Goal: Information Seeking & Learning: Find specific fact

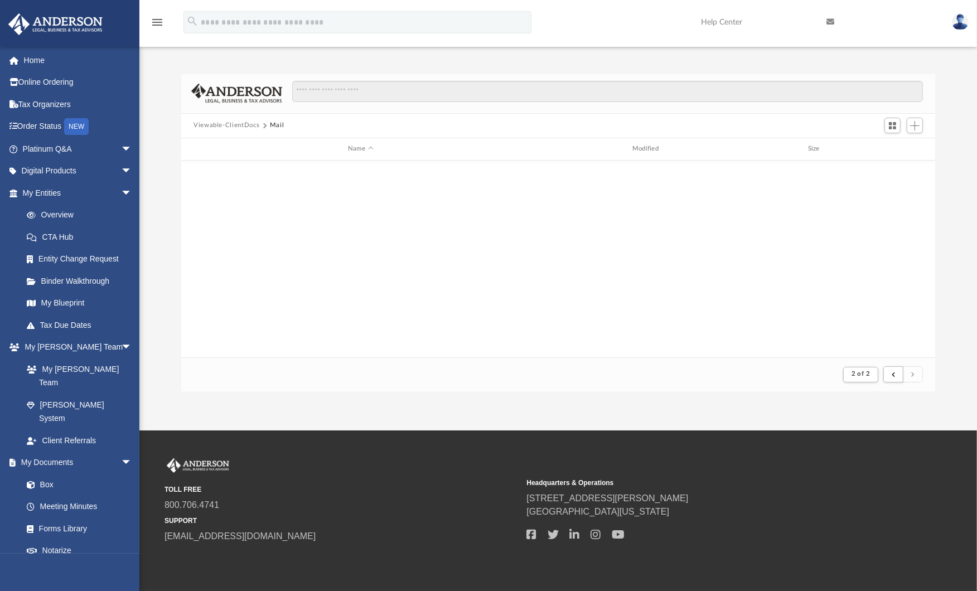
scroll to position [209, 745]
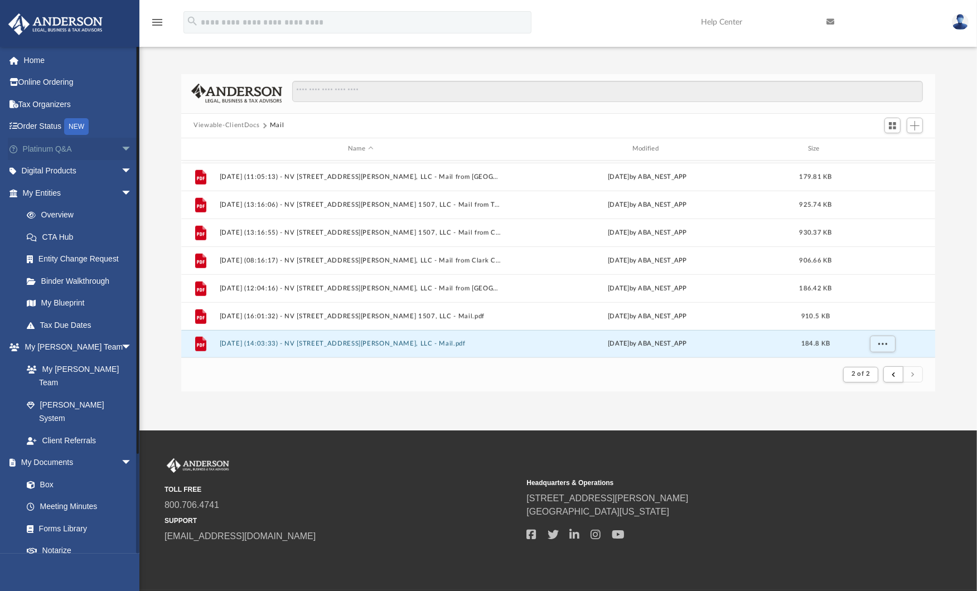
click at [47, 147] on link "Platinum Q&A arrow_drop_down" at bounding box center [78, 149] width 141 height 22
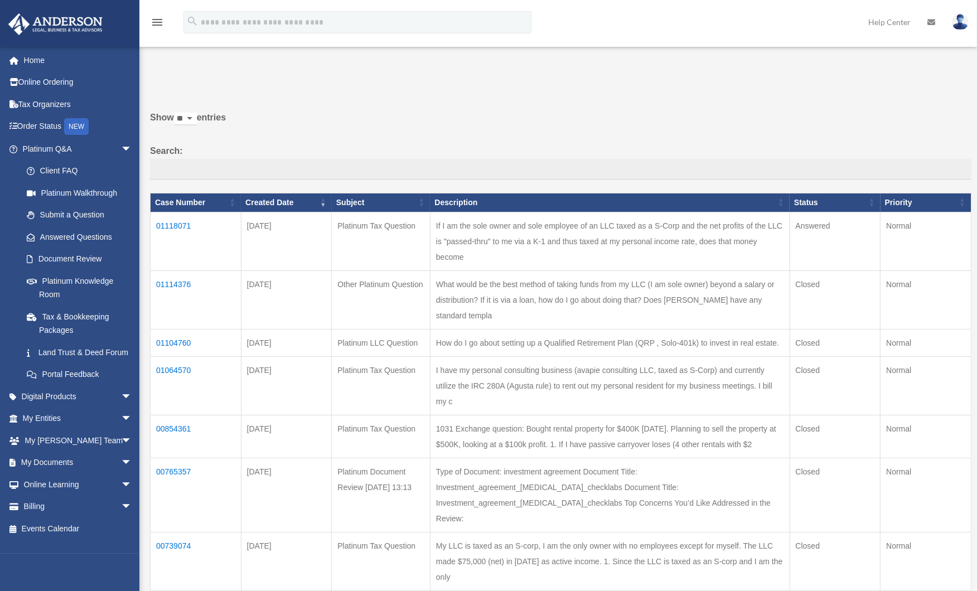
click at [543, 232] on td "If I am the sole owner and sole employee of an LLC taxed as a S-Corp and the ne…" at bounding box center [610, 241] width 360 height 59
click at [180, 227] on td "01118071" at bounding box center [196, 241] width 91 height 59
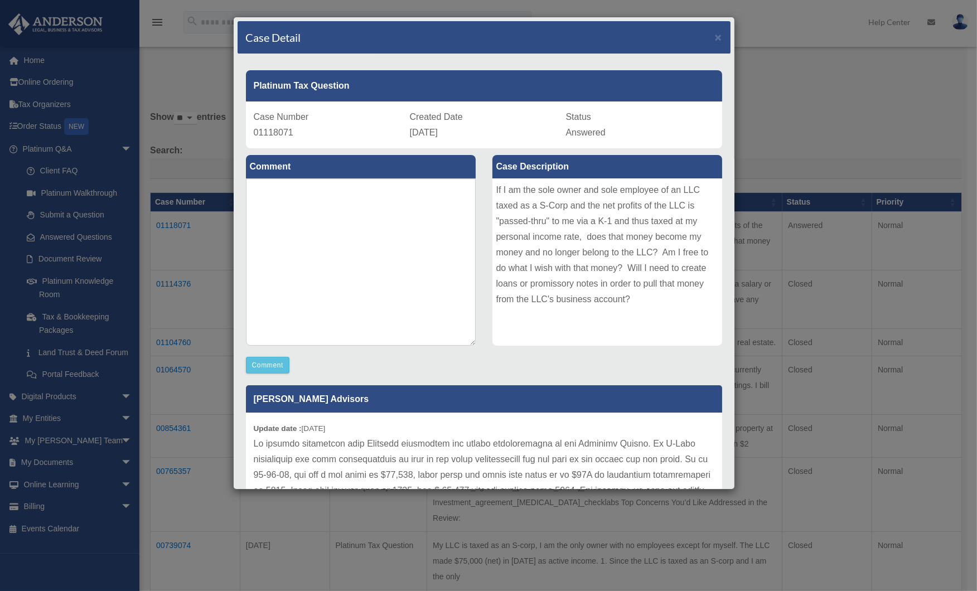
scroll to position [20, 0]
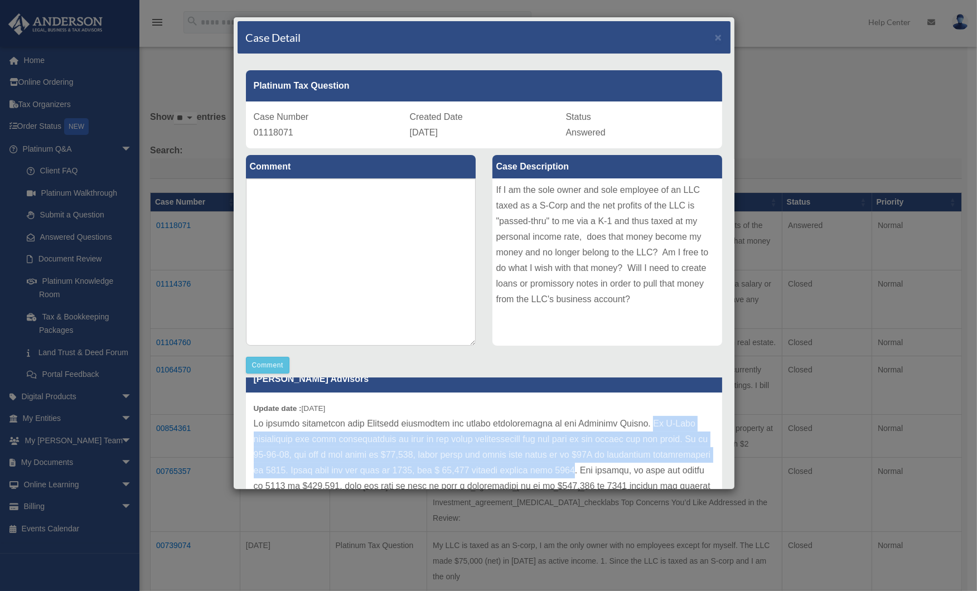
drag, startPoint x: 635, startPoint y: 422, endPoint x: 620, endPoint y: 469, distance: 49.2
copy p "An S-Corp shareholder can take distributions as long as the total distributions…"
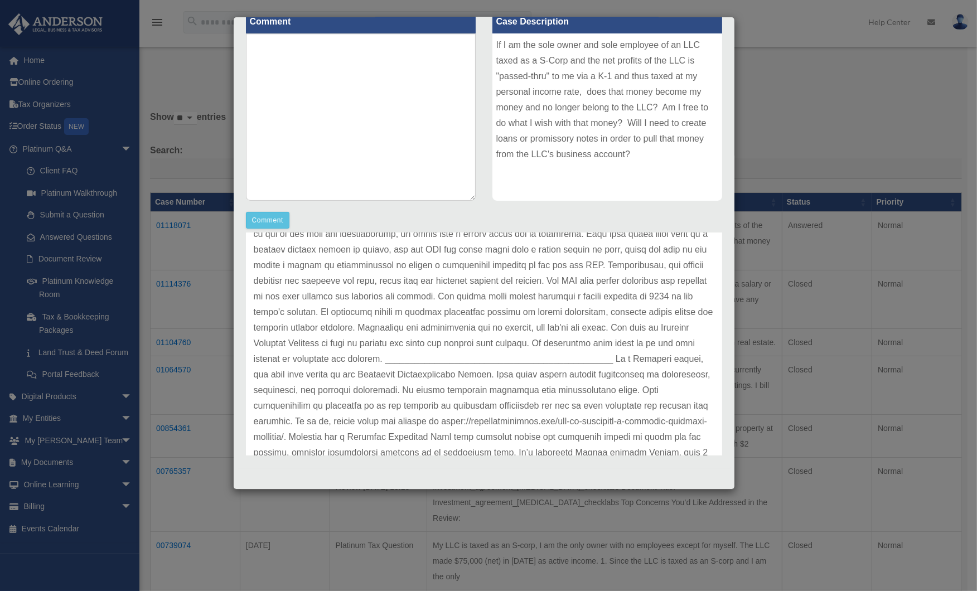
scroll to position [311, 0]
